Goal: Transaction & Acquisition: Purchase product/service

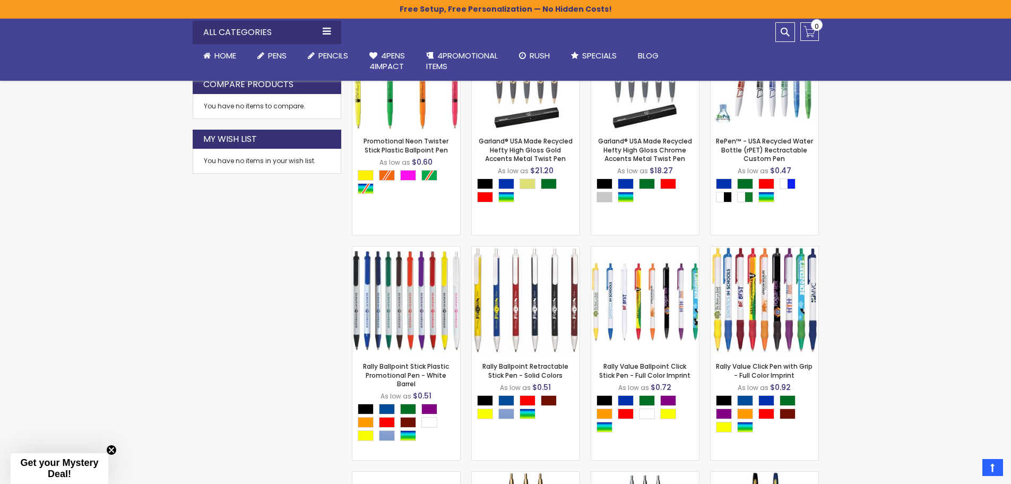
scroll to position [578, 0]
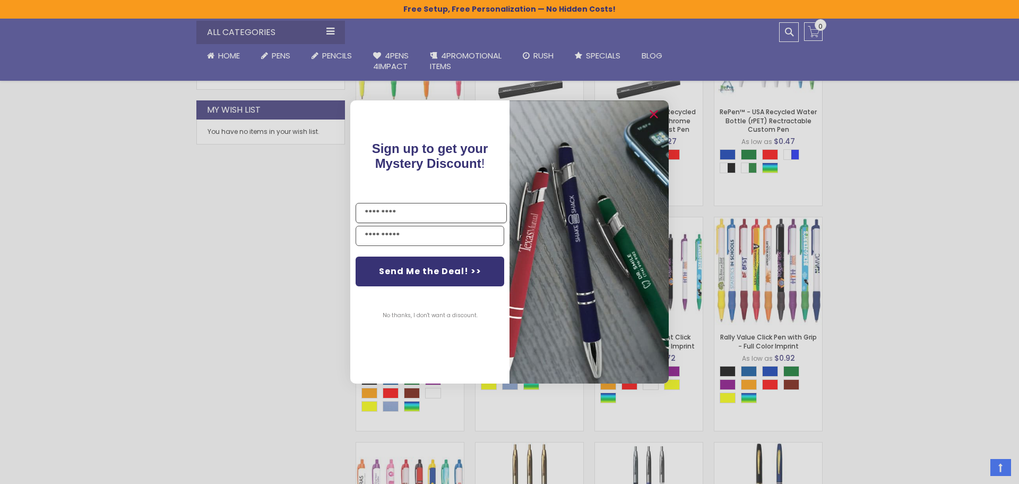
drag, startPoint x: 1015, startPoint y: 97, endPoint x: 883, endPoint y: 176, distance: 153.9
click at [654, 111] on circle "Close dialog" at bounding box center [654, 115] width 16 height 16
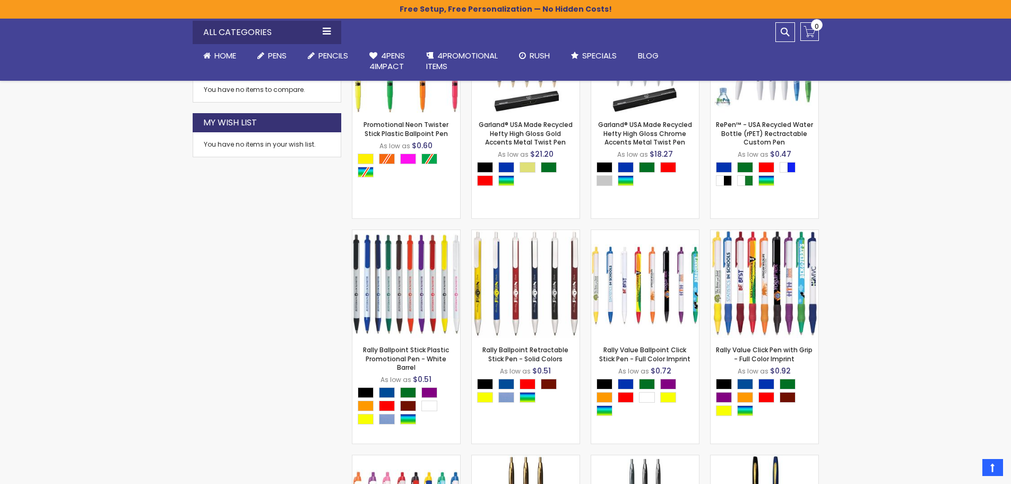
scroll to position [0, 0]
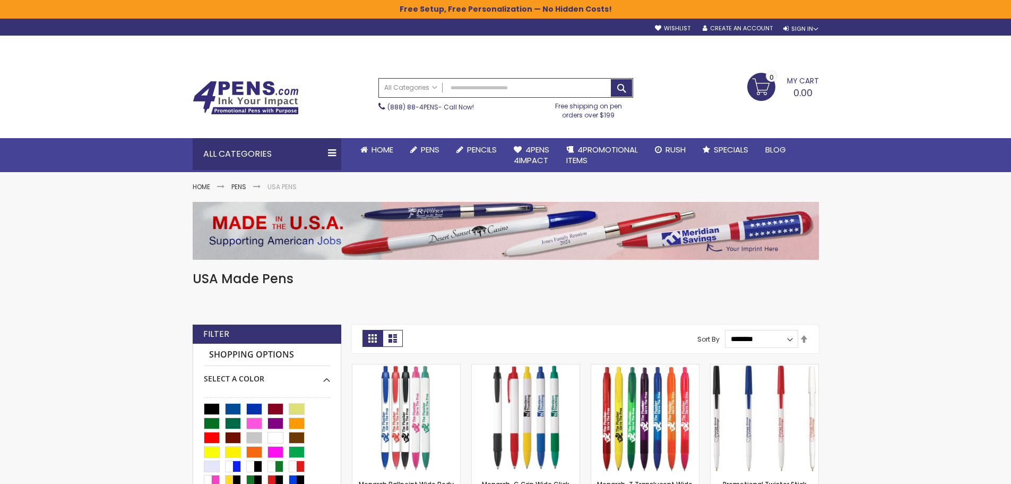
click at [725, 245] on img at bounding box center [506, 230] width 627 height 57
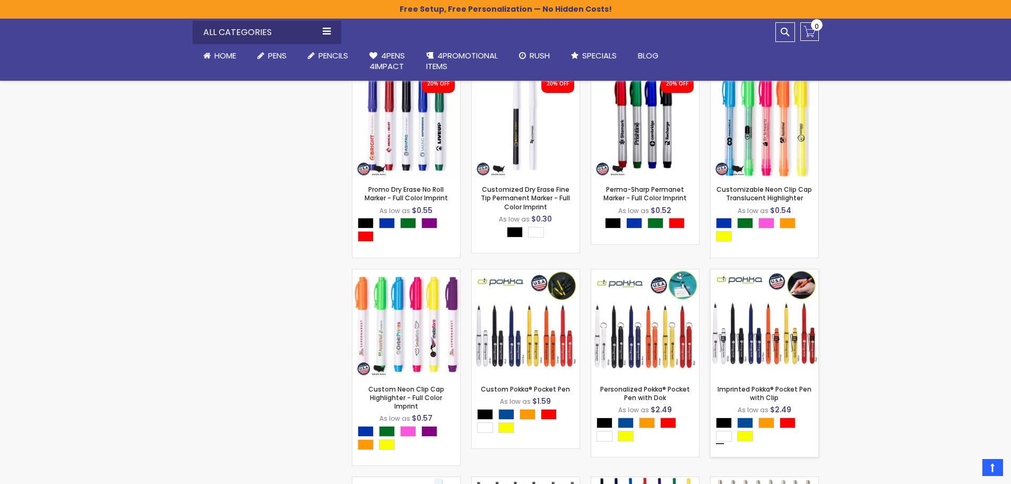
scroll to position [2965, 0]
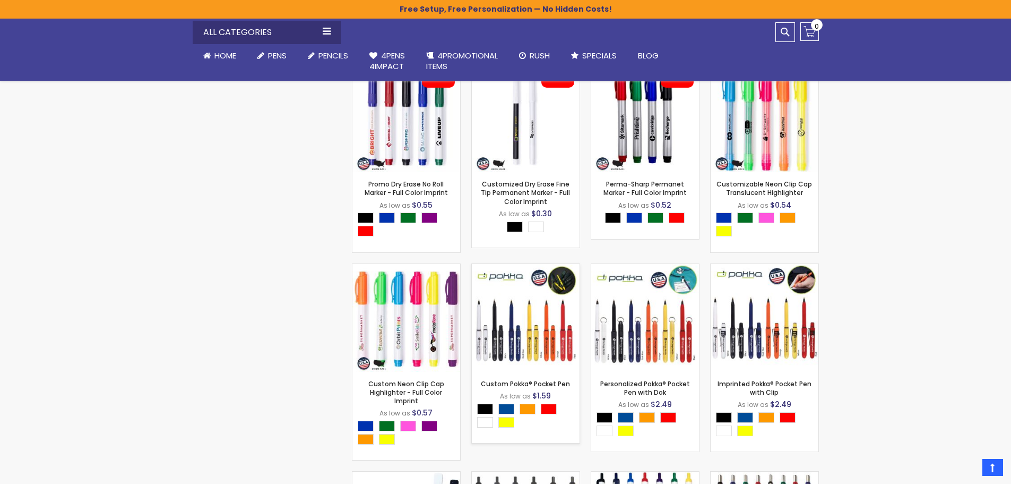
click at [524, 345] on img at bounding box center [526, 318] width 108 height 108
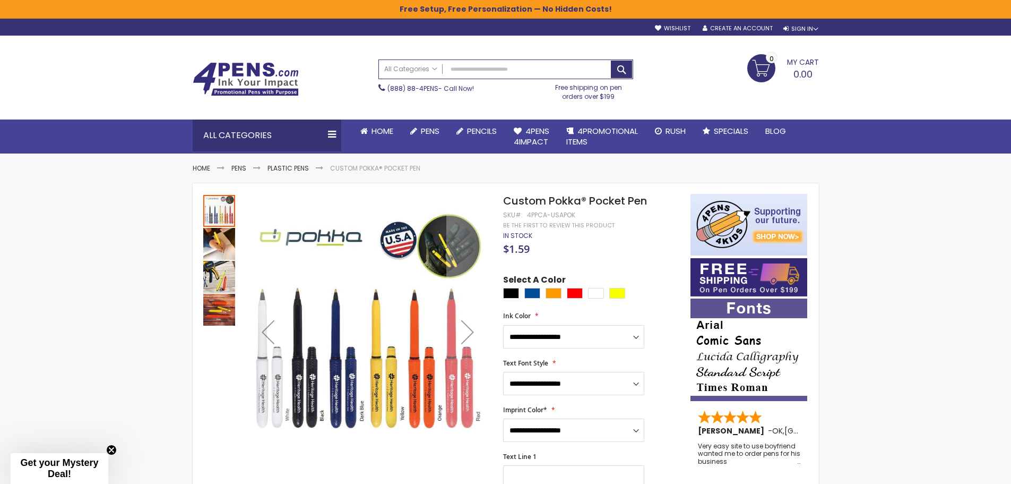
click at [222, 243] on img "Custom Pokka® Pocket Pen" at bounding box center [219, 244] width 32 height 32
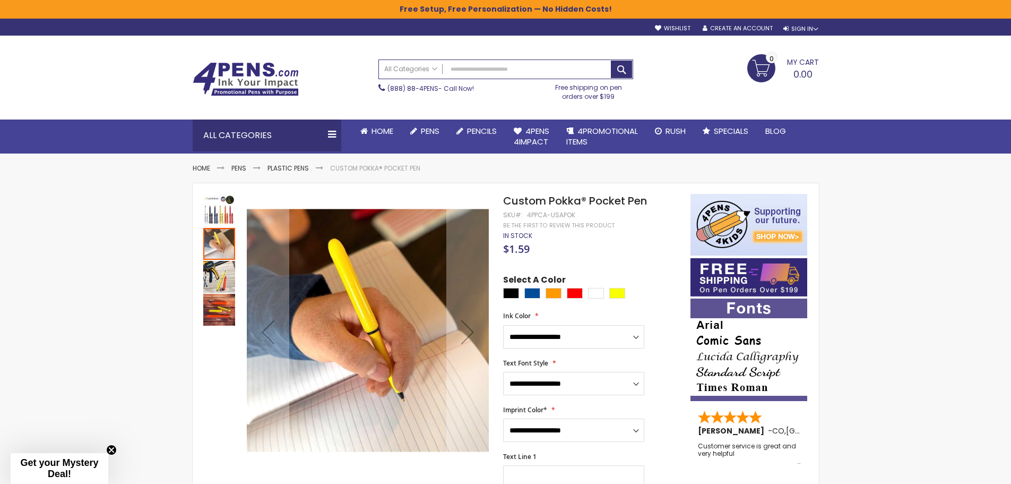
click at [221, 278] on img "Custom Pokka® Pocket Pen" at bounding box center [219, 277] width 32 height 32
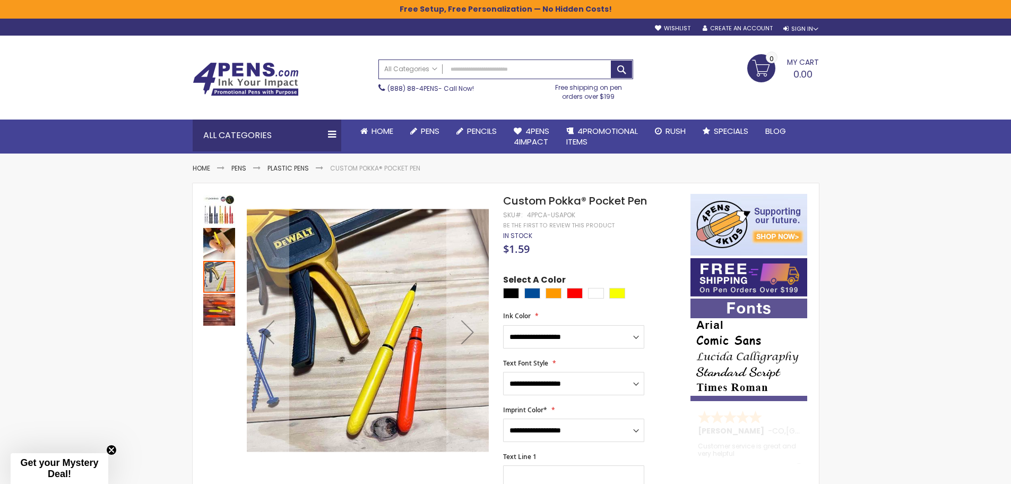
click at [216, 317] on img "Custom Pokka® Pocket Pen" at bounding box center [219, 310] width 32 height 32
